Goal: Information Seeking & Learning: Learn about a topic

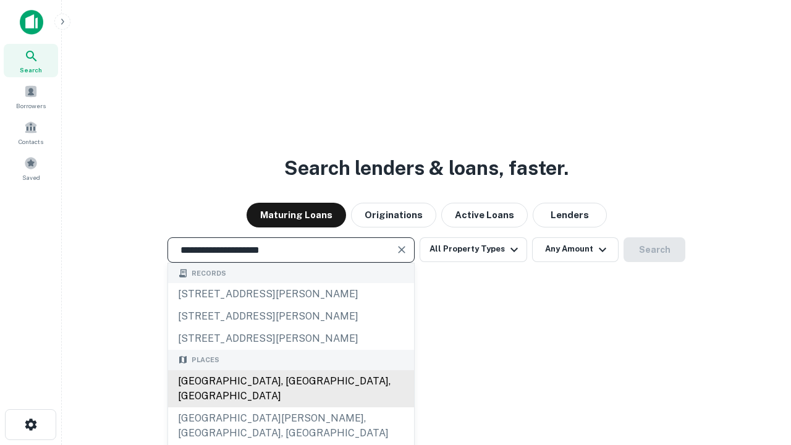
click at [290, 407] on div "Santa Monica, CA, USA" at bounding box center [291, 388] width 246 height 37
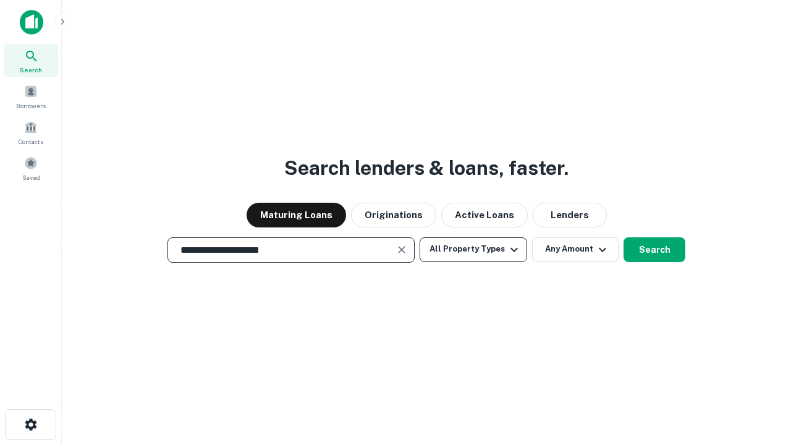
type input "**********"
click at [473, 249] on button "All Property Types" at bounding box center [472, 249] width 107 height 25
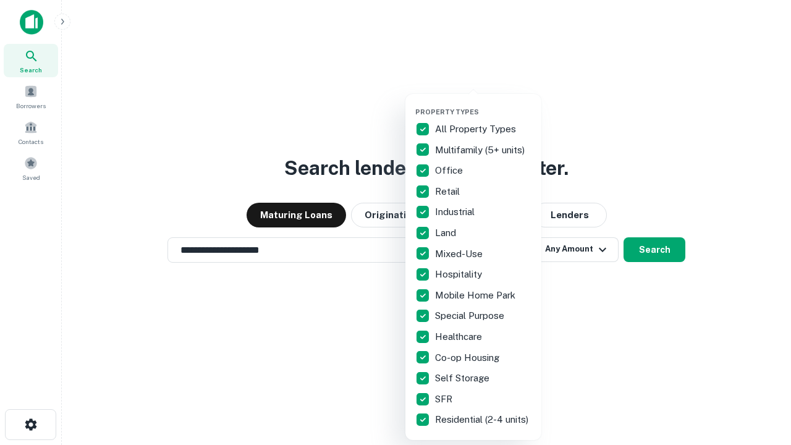
click at [483, 104] on button "button" at bounding box center [483, 104] width 136 height 1
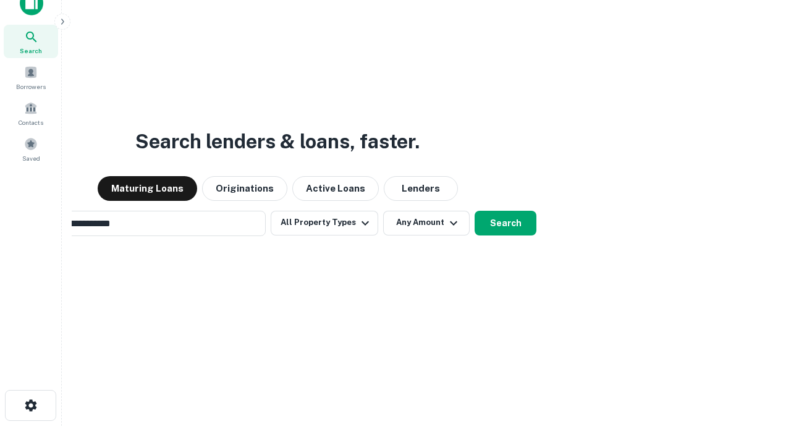
scroll to position [20, 0]
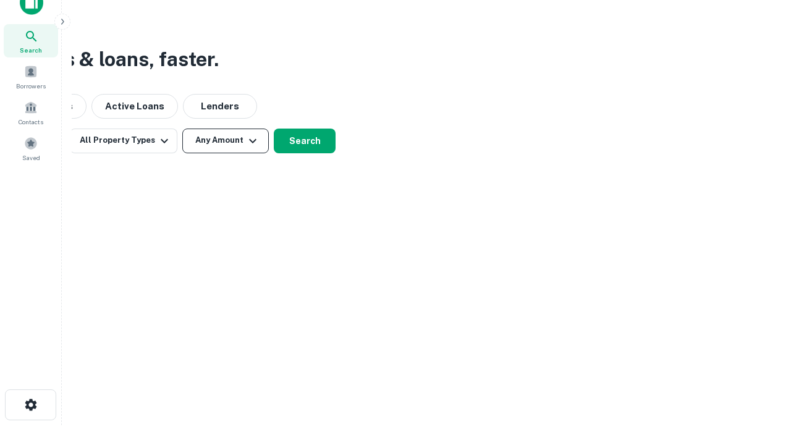
click at [225, 140] on button "Any Amount" at bounding box center [225, 140] width 86 height 25
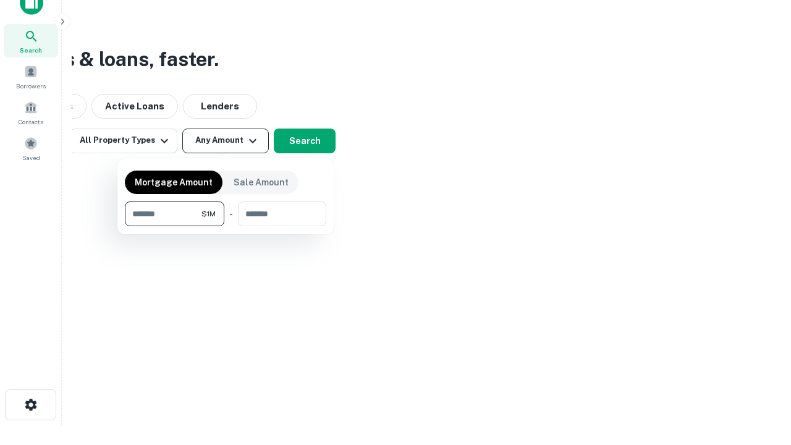
type input "*******"
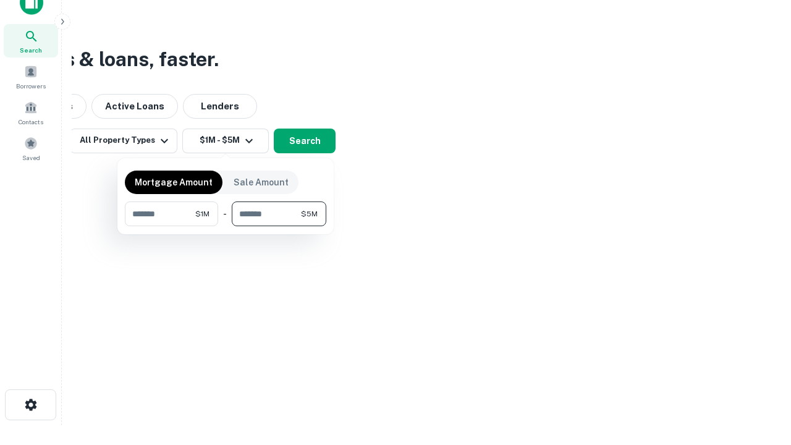
type input "*******"
click at [225, 226] on button "button" at bounding box center [225, 226] width 201 height 1
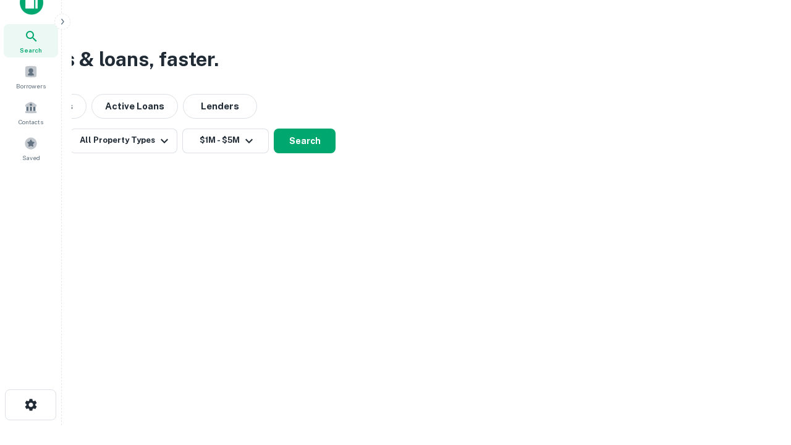
scroll to position [19, 0]
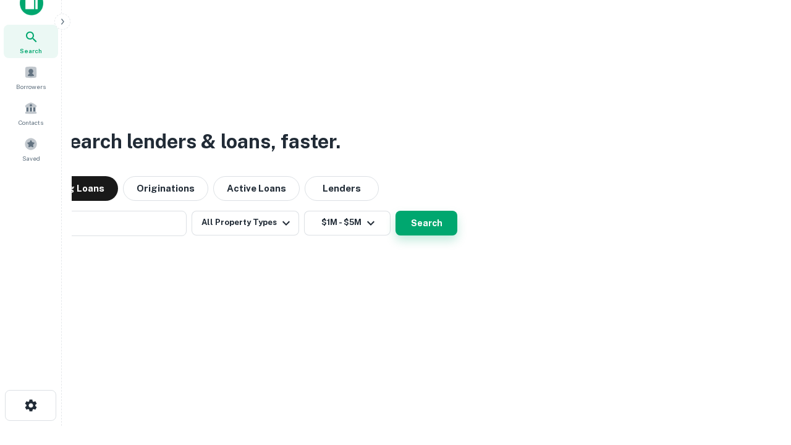
click at [395, 211] on button "Search" at bounding box center [426, 223] width 62 height 25
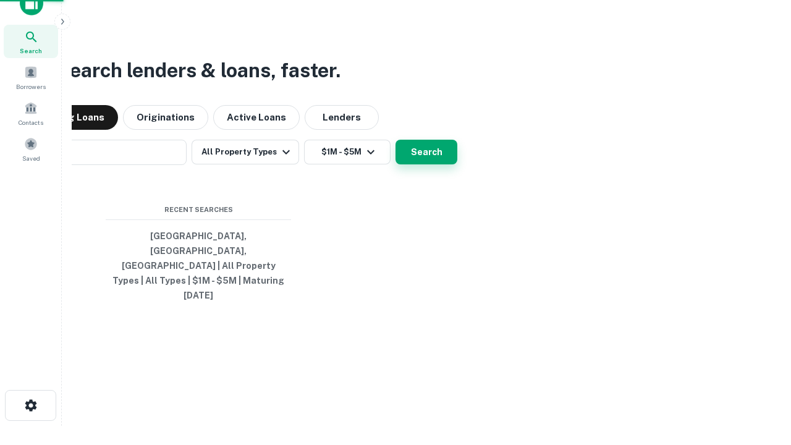
scroll to position [20, 0]
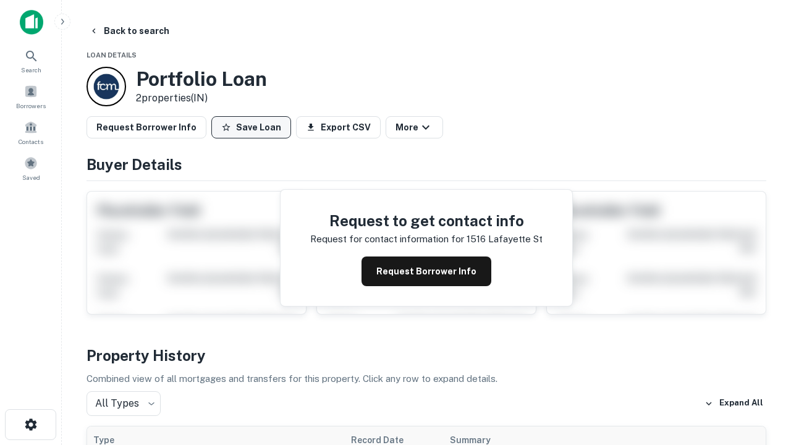
click at [251, 127] on button "Save Loan" at bounding box center [251, 127] width 80 height 22
click at [254, 127] on button "Save Loan" at bounding box center [251, 127] width 80 height 22
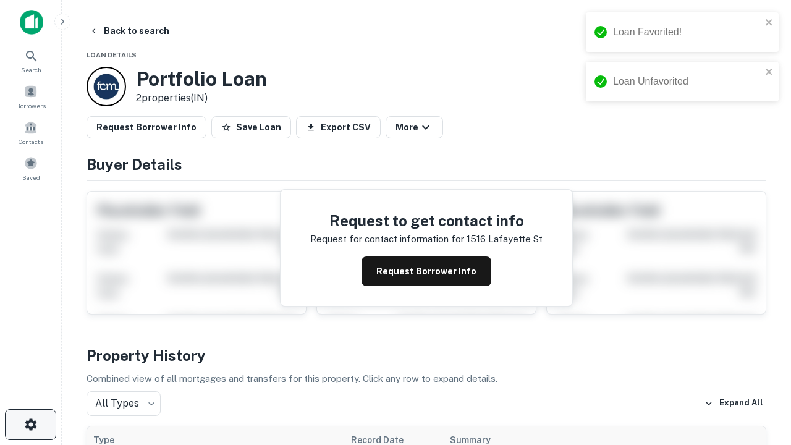
click at [30, 424] on icon "button" at bounding box center [30, 424] width 15 height 15
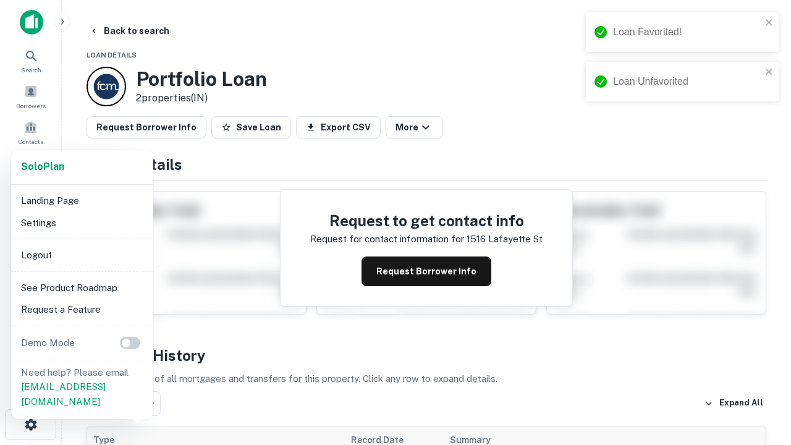
click at [82, 255] on li "Logout" at bounding box center [82, 255] width 132 height 22
